Goal: Information Seeking & Learning: Learn about a topic

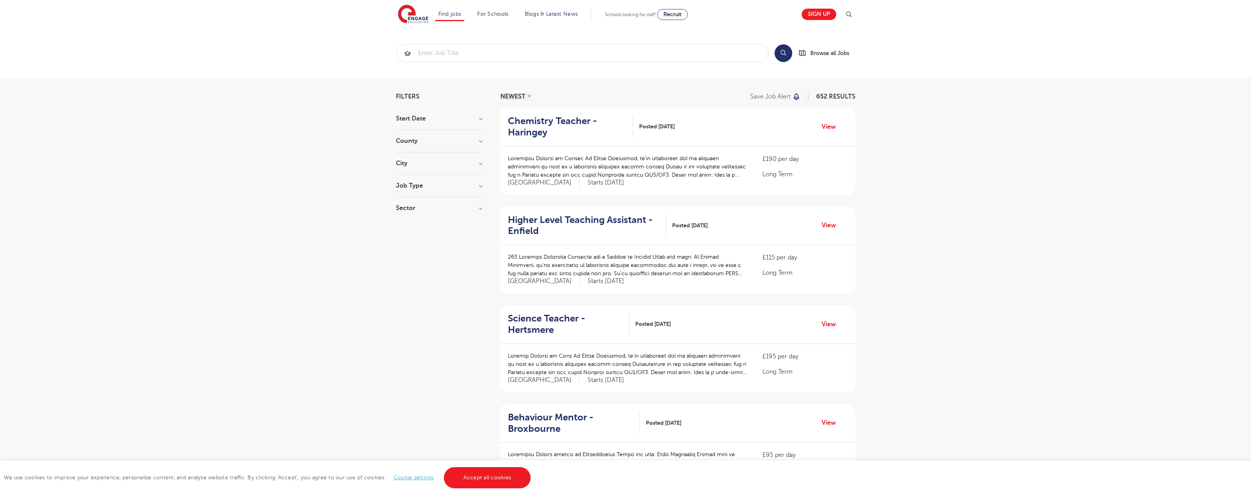
click at [486, 478] on link "Accept all cookies" at bounding box center [487, 477] width 87 height 21
